Goal: Check status: Check status

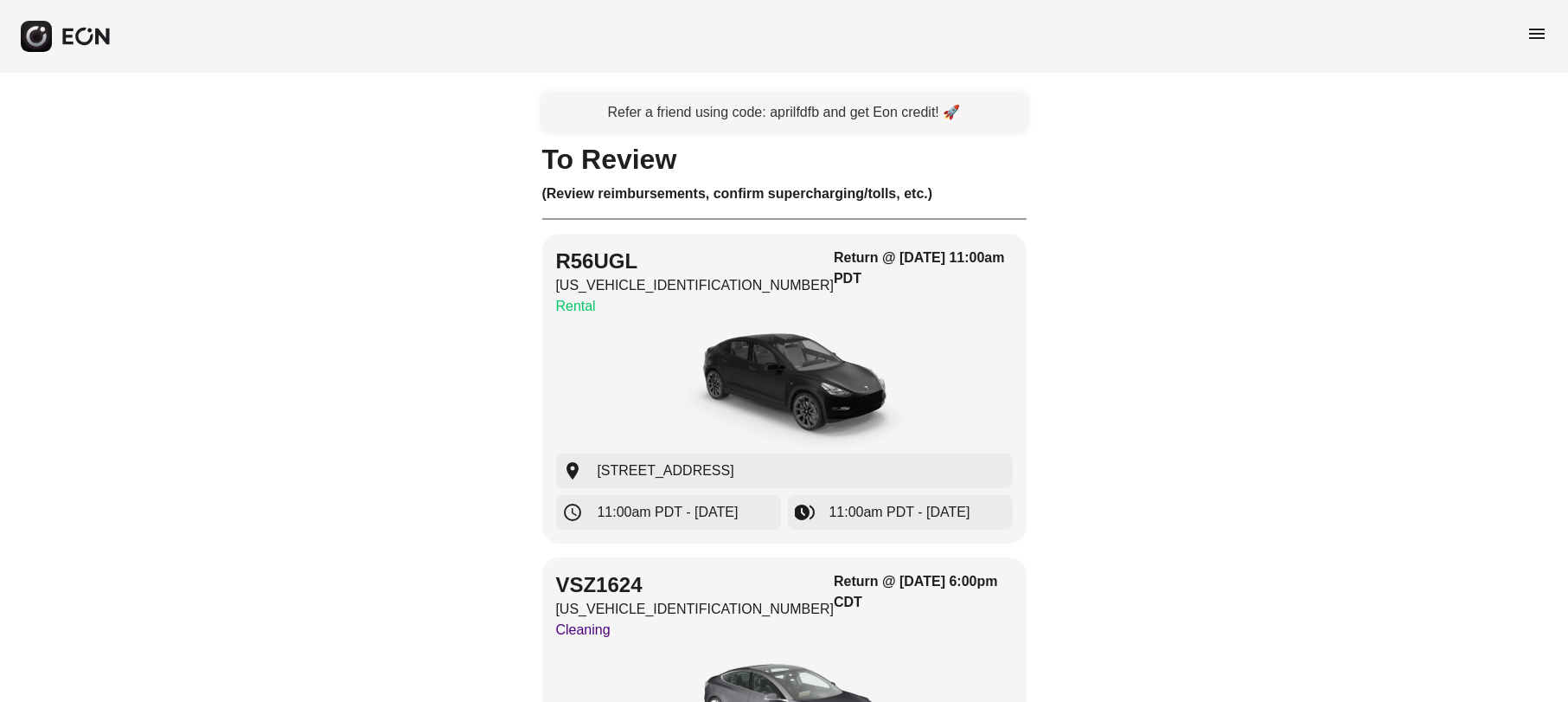
click at [1536, 39] on span "menu" at bounding box center [1536, 33] width 20 height 20
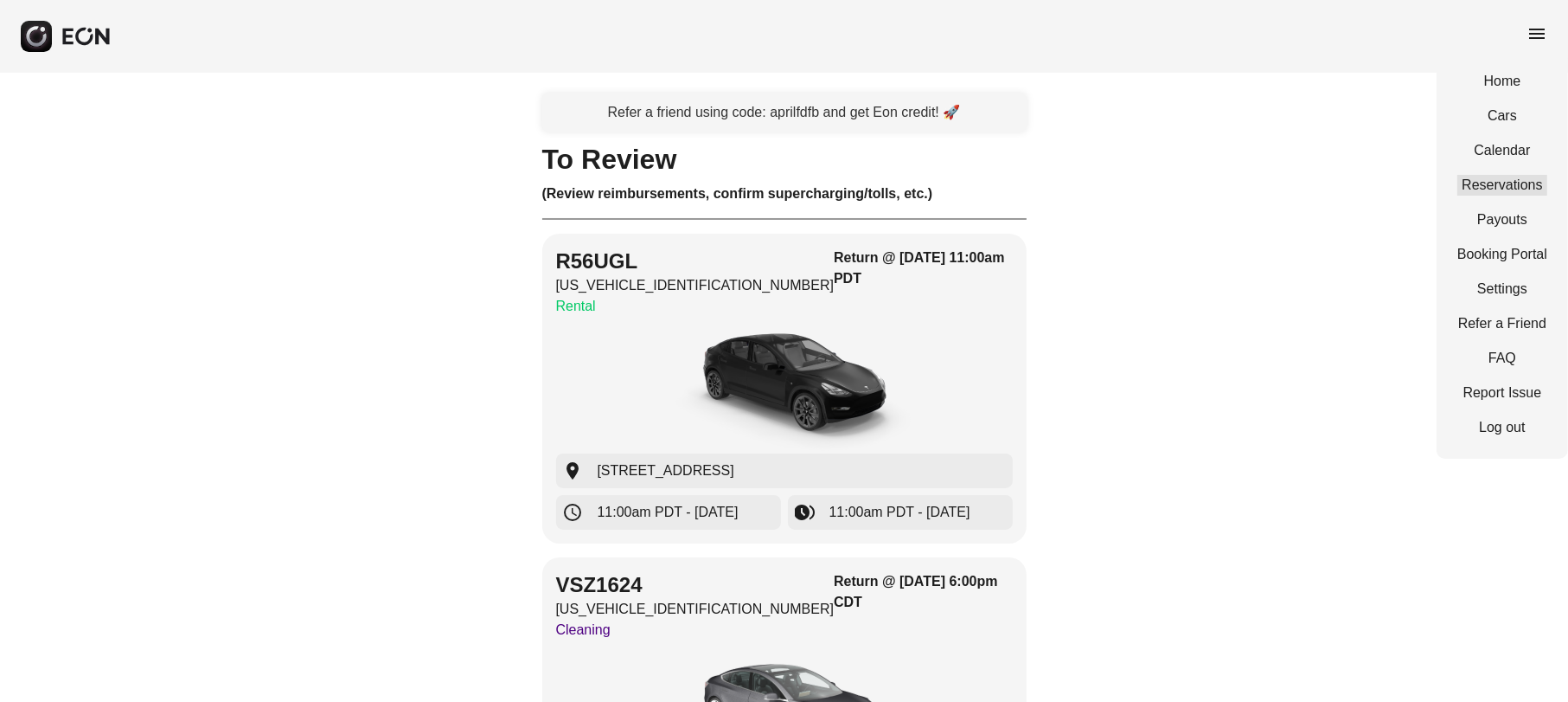
click at [1539, 180] on link "Reservations" at bounding box center [1503, 185] width 90 height 20
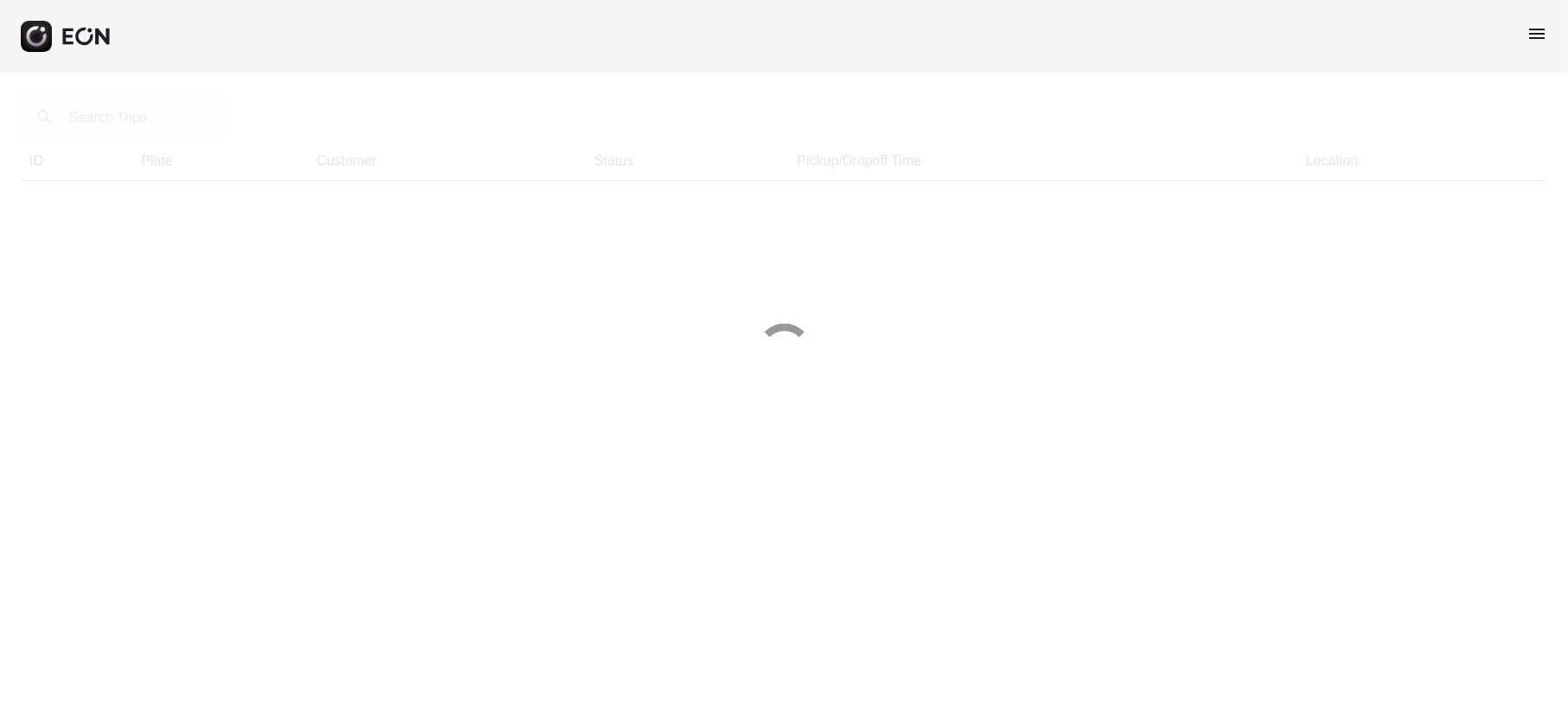
click at [136, 113] on div at bounding box center [784, 351] width 1568 height 702
click at [125, 116] on div at bounding box center [784, 351] width 1568 height 702
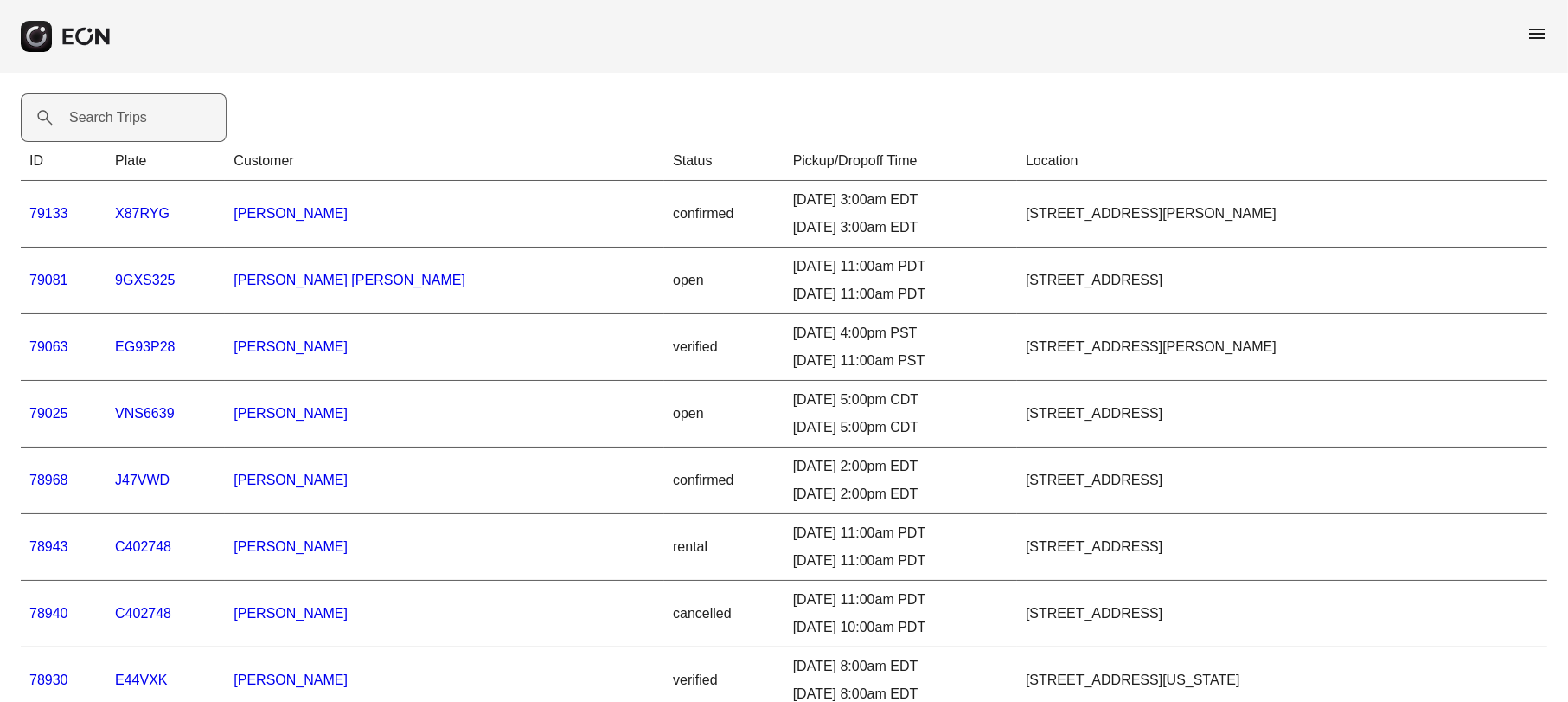
click at [124, 121] on label "Search Trips" at bounding box center [108, 117] width 78 height 20
click at [124, 121] on Trips "Search Trips" at bounding box center [123, 118] width 206 height 49
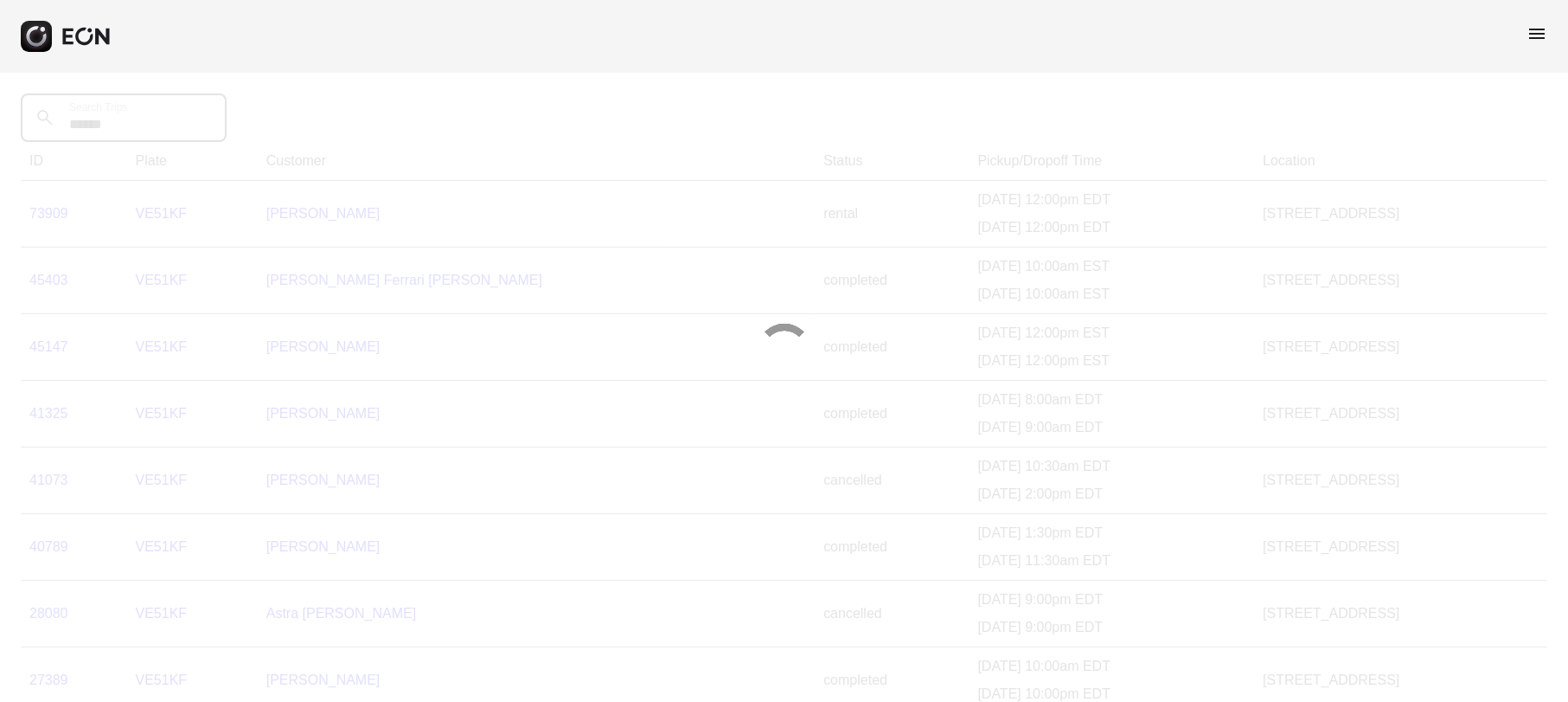
type Trips "******"
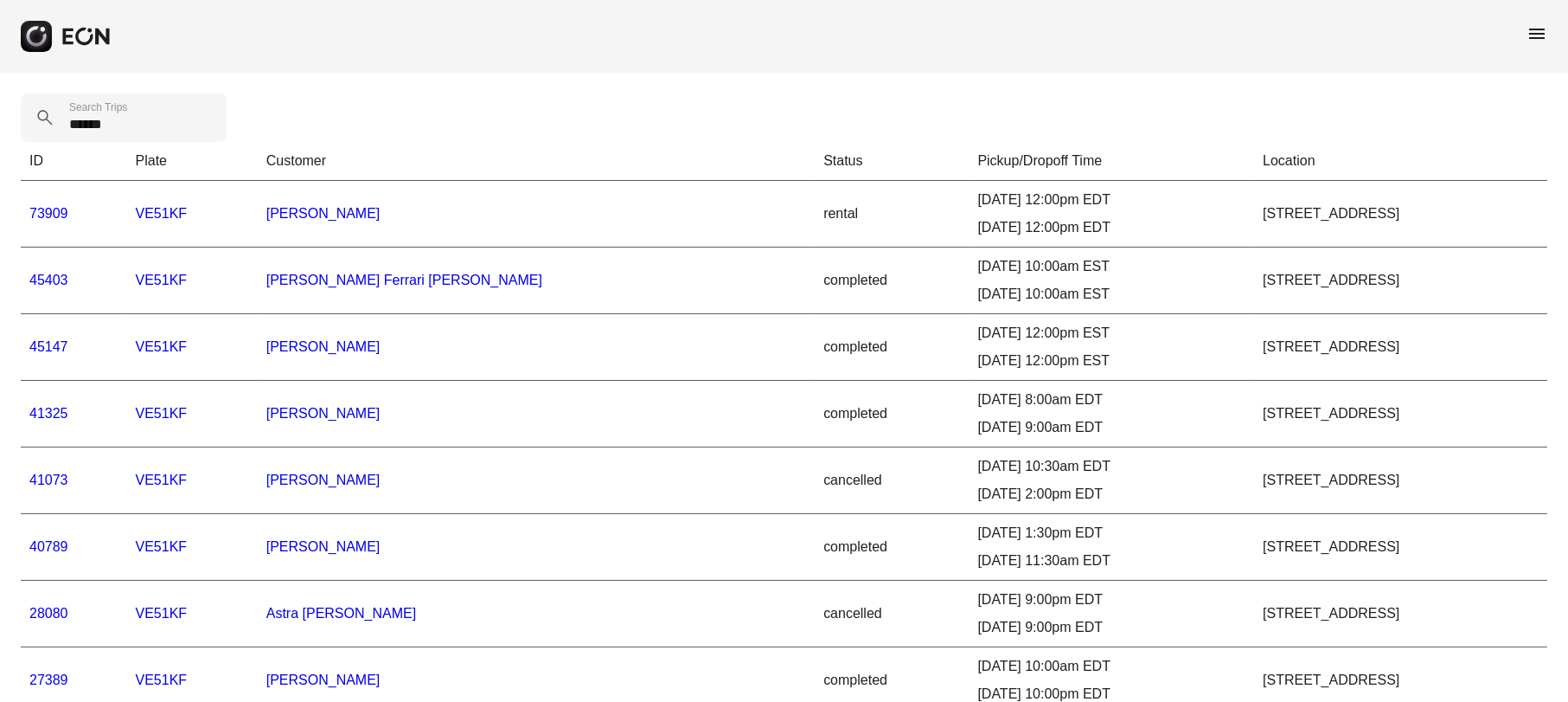
click at [49, 219] on link "73909" at bounding box center [49, 213] width 39 height 15
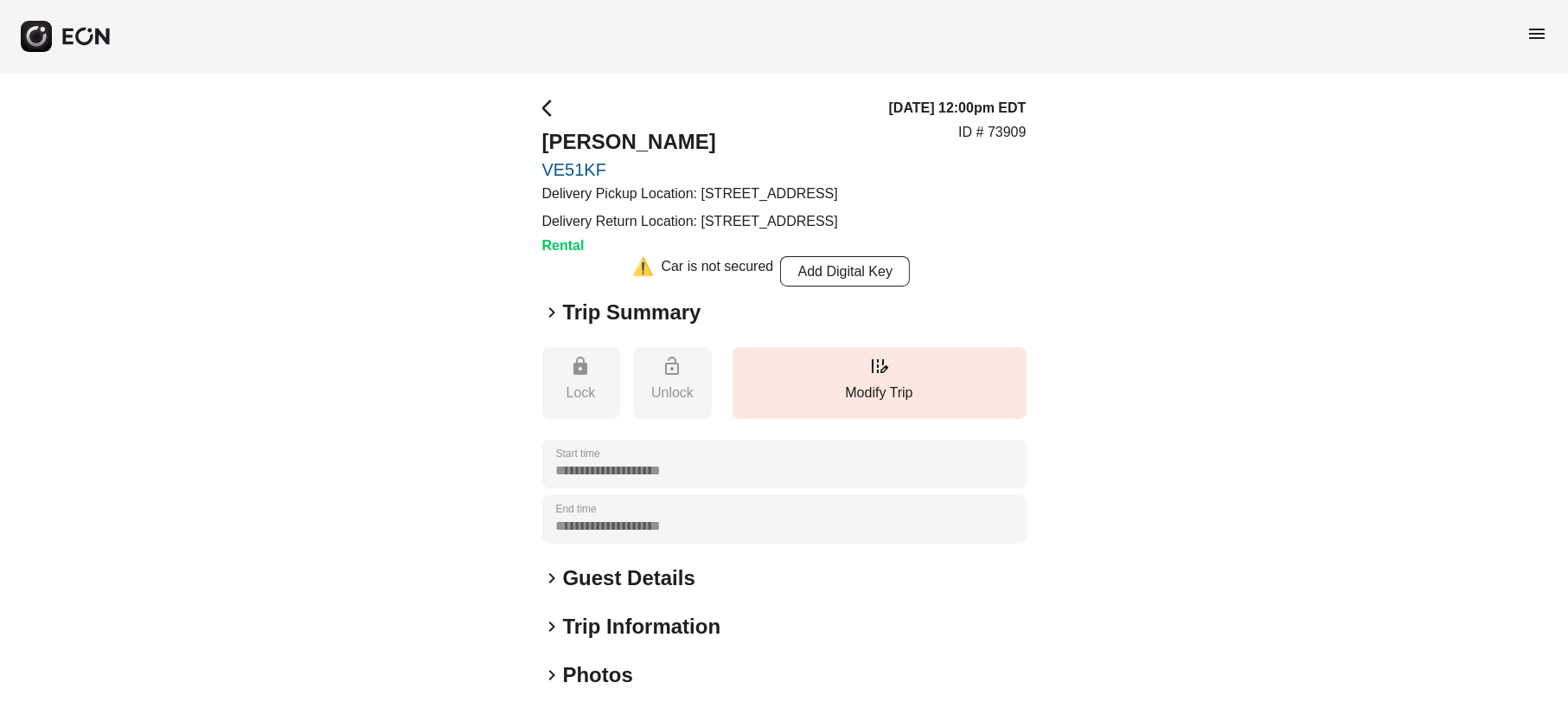
click at [556, 323] on span "keyboard_arrow_right" at bounding box center [552, 312] width 20 height 20
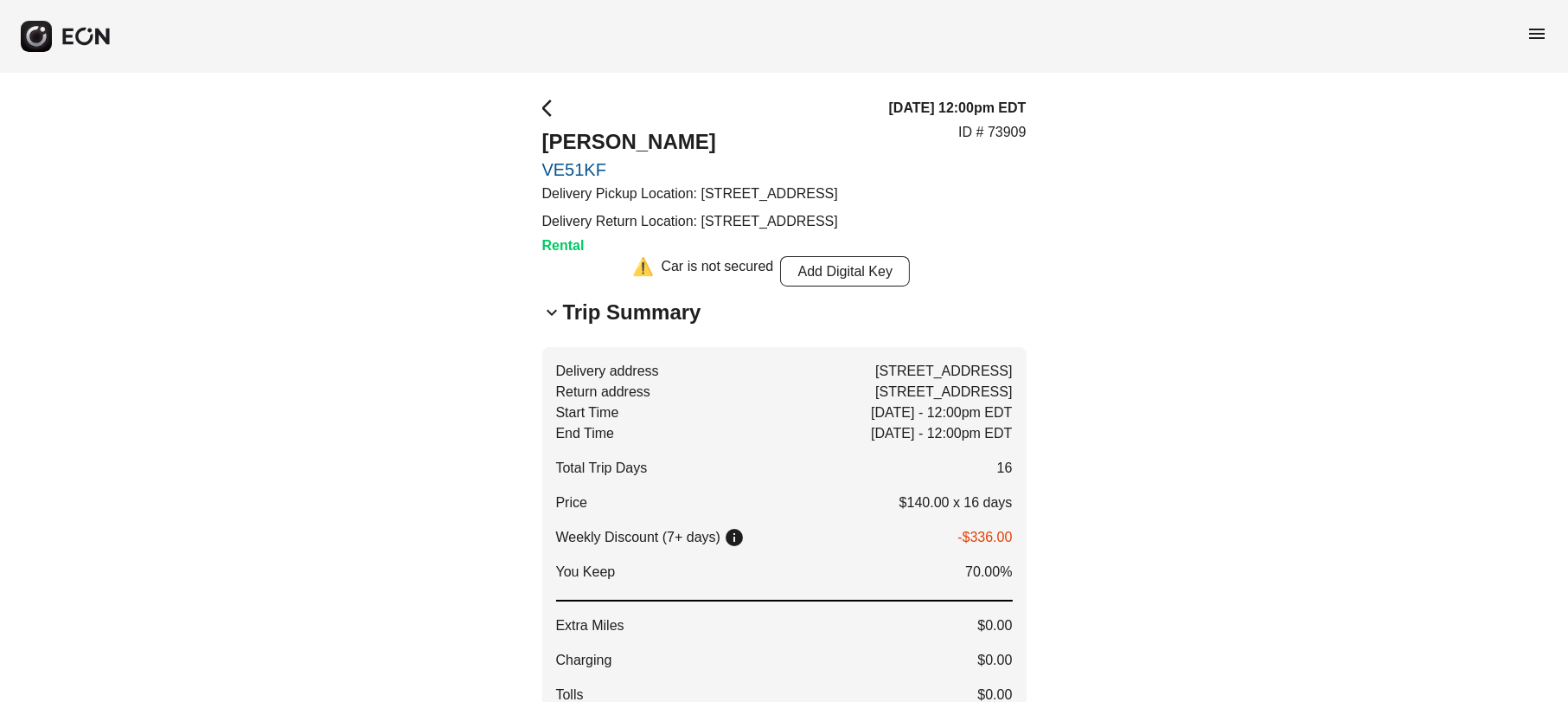
scroll to position [217, 0]
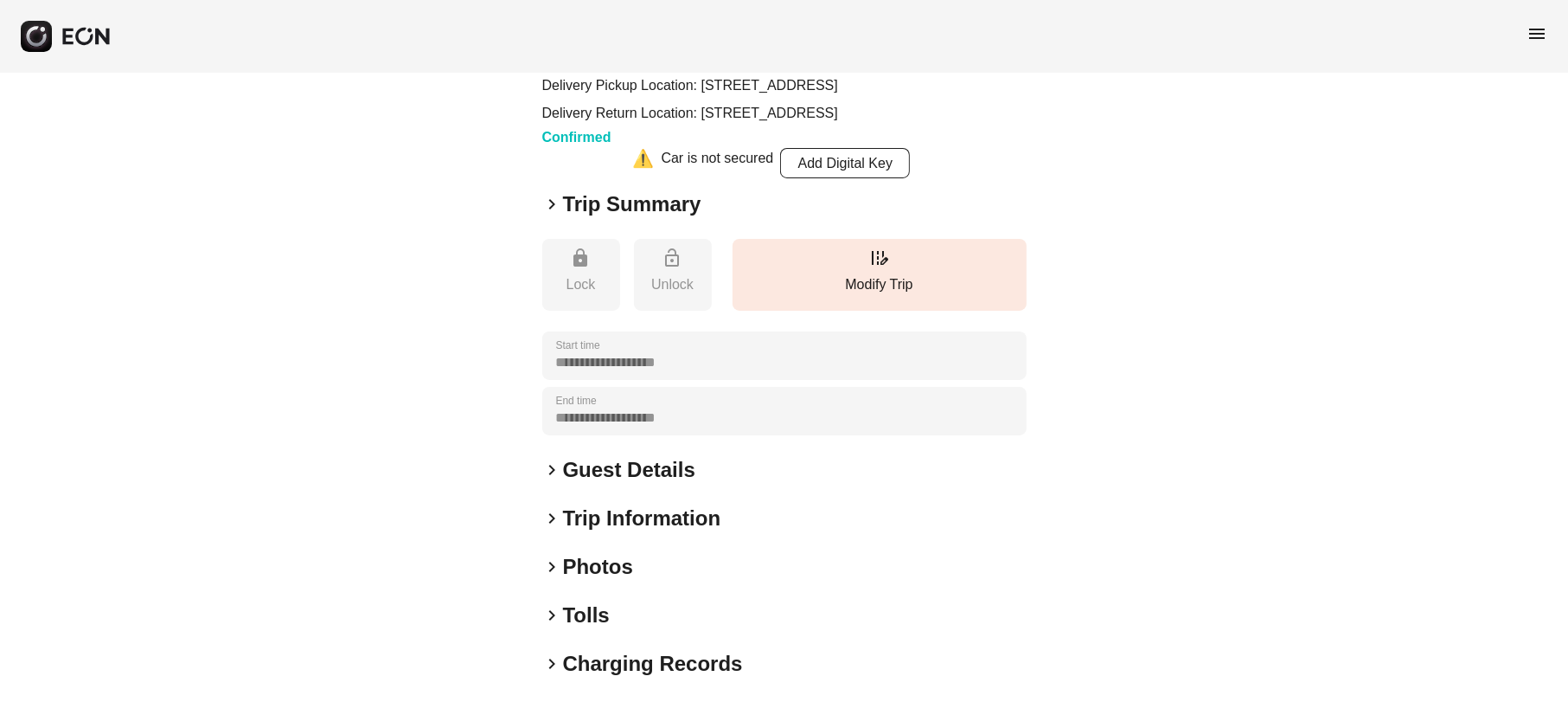
scroll to position [217, 0]
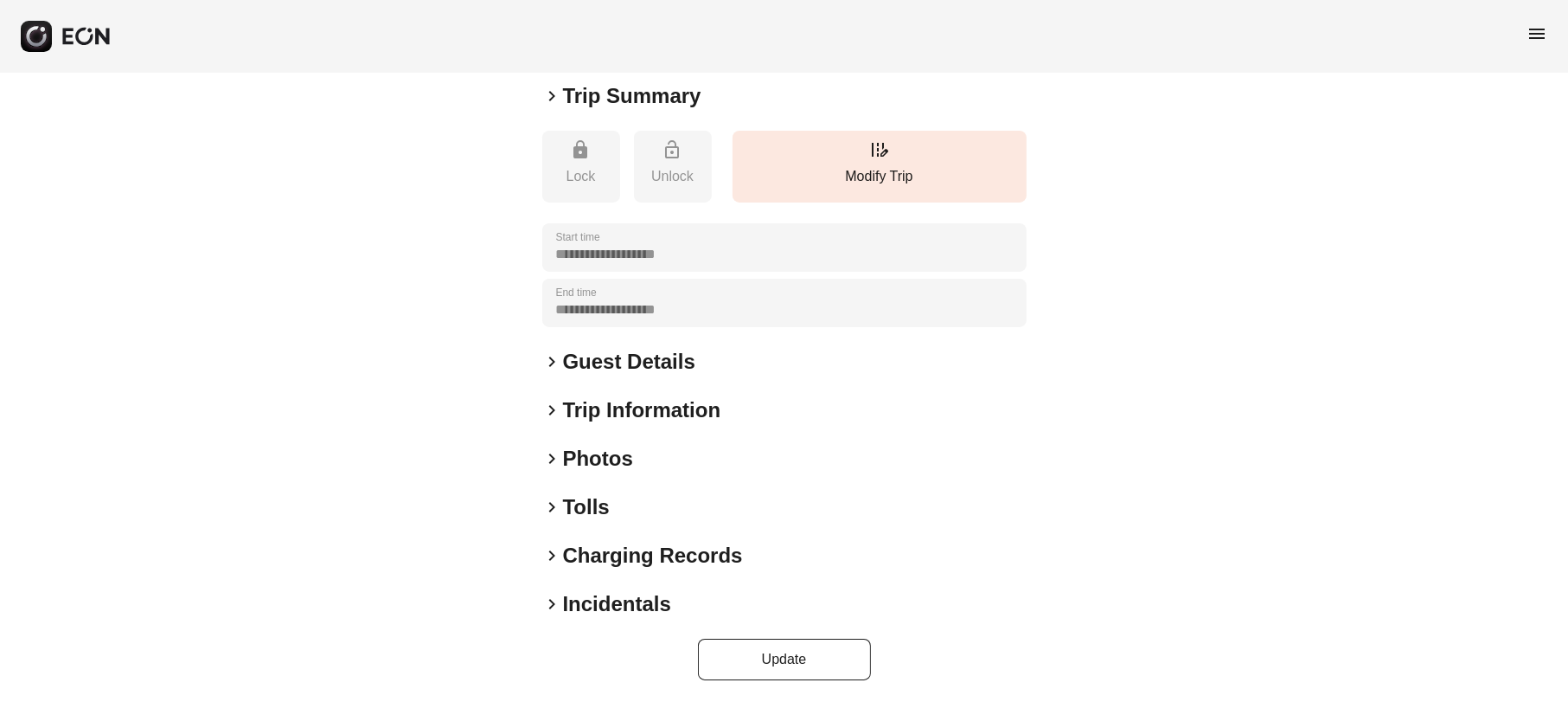
click at [546, 106] on span "keyboard_arrow_right" at bounding box center [552, 95] width 20 height 20
